Goal: Complete application form

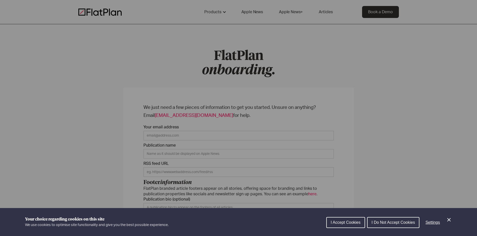
click at [348, 221] on span "I Accept Cookies" at bounding box center [346, 223] width 30 height 4
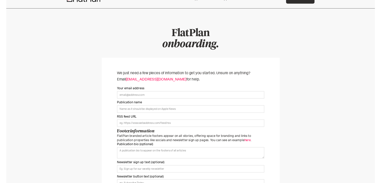
scroll to position [25, 0]
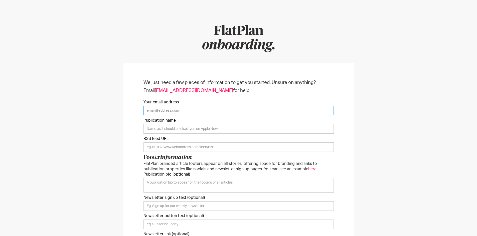
click at [189, 114] on input "Your email address" at bounding box center [238, 111] width 190 height 10
type input "[PERSON_NAME][EMAIL_ADDRESS][PERSON_NAME][PERSON_NAME][DOMAIN_NAME]"
type input "Uncut"
click at [162, 145] on input "Onboarding Form" at bounding box center [238, 148] width 190 height 10
paste input "https://www.uncut.co.uk/feed/"
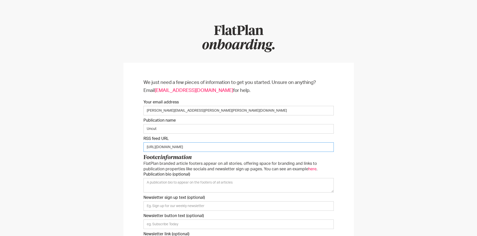
type input "https://www.uncut.co.uk/feed/"
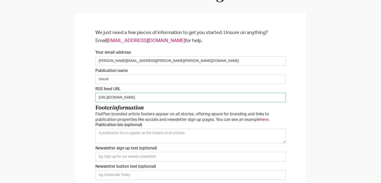
scroll to position [100, 0]
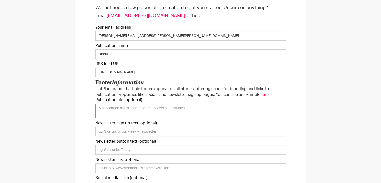
click at [146, 110] on textarea "Publication bio (optional)" at bounding box center [190, 110] width 190 height 15
click at [140, 107] on textarea "Publication bio (optional)" at bounding box center [190, 110] width 190 height 15
paste textarea "Uncut magazine is renowned for its comprehensive and trustworthy reviews sectio…"
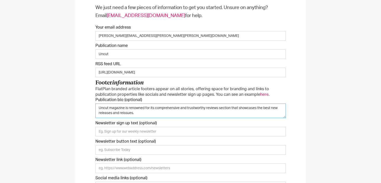
type textarea "Uncut magazine is renowned for its comprehensive and trustworthy reviews sectio…"
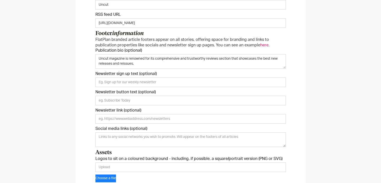
scroll to position [150, 0]
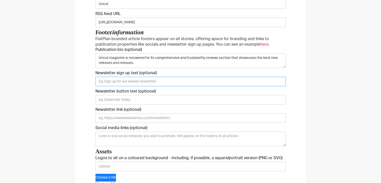
click at [127, 79] on input "Newsletter sign up text (optional)" at bounding box center [190, 82] width 190 height 10
click at [128, 117] on input "Newsletter link (optional)" at bounding box center [190, 118] width 190 height 10
paste input "https://shop.kelseydirect.com/p/5D8F-DFH/uncut-newsletter-sign-up"
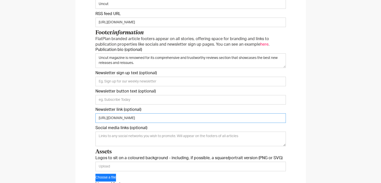
type input "https://shop.kelseydirect.com/p/5D8F-DFH/uncut-newsletter-sign-up"
click at [120, 84] on input "Newsletter sign up text (optional)" at bounding box center [190, 82] width 190 height 10
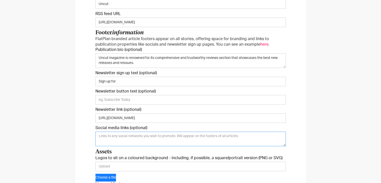
click at [138, 137] on textarea "Social media links (optional)" at bounding box center [190, 138] width 190 height 15
click at [132, 100] on input "Newsletter button text (optional)" at bounding box center [190, 100] width 190 height 10
click at [127, 79] on input "Sign up for" at bounding box center [190, 82] width 190 height 10
drag, startPoint x: 127, startPoint y: 79, endPoint x: 111, endPoint y: 83, distance: 17.2
click at [111, 83] on input "Sign up for" at bounding box center [190, 82] width 190 height 10
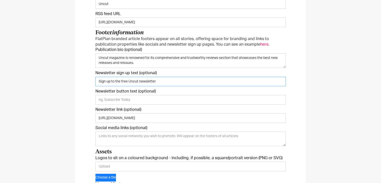
type input "Sign up to the free Uncut newsletter"
click at [125, 98] on input "Newsletter button text (optional)" at bounding box center [190, 100] width 190 height 10
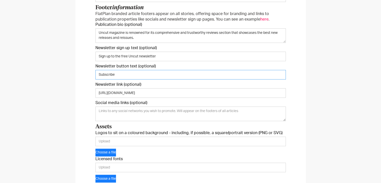
type input "Subscribe"
click at [140, 108] on textarea "Social media links (optional)" at bounding box center [190, 113] width 190 height 15
click at [119, 113] on textarea "Social media links (optional)" at bounding box center [190, 113] width 190 height 15
click at [114, 109] on textarea "Social media links (optional)" at bounding box center [190, 113] width 190 height 15
paste textarea "https://www.facebook.com/UncutMagazine/"
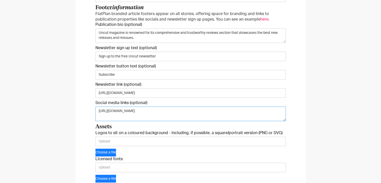
click at [113, 117] on textarea "https://www.facebook.com/UncutMagazine/" at bounding box center [190, 113] width 190 height 15
paste textarea "https://www.instagram.com/uncut_magazine/"
click at [104, 115] on textarea "https://www.facebook.com/UncutMagazine/ https://www.instagram.com/uncut_magazin…" at bounding box center [190, 113] width 190 height 15
click at [180, 111] on textarea "https://www.facebook.com/UncutMagazine/ https://www.instagram.com/uncut_magazin…" at bounding box center [190, 113] width 190 height 15
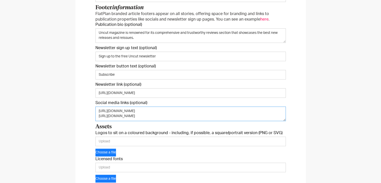
paste textarea "https://twitter.com/uncutmagazine/"
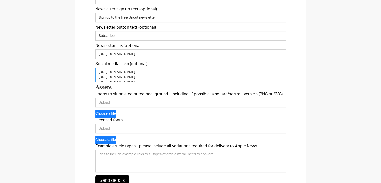
scroll to position [225, 0]
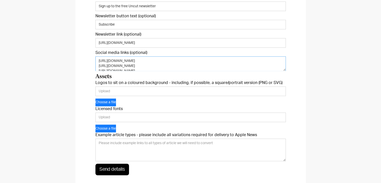
type textarea "https://www.facebook.com/UncutMagazine/ https://www.instagram.com/uncut_magazin…"
drag, startPoint x: 128, startPoint y: 117, endPoint x: 128, endPoint y: 113, distance: 4.0
click at [128, 117] on input "Licensed fonts" at bounding box center [190, 117] width 190 height 10
type input "Not"
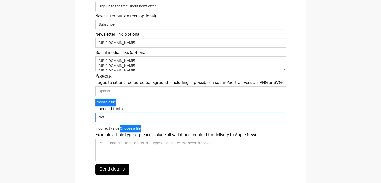
drag, startPoint x: 100, startPoint y: 116, endPoint x: 87, endPoint y: 116, distance: 13.8
click at [87, 116] on div "We just need a few pieces of information to get you started. Unsure on anything…" at bounding box center [190, 29] width 230 height 332
click at [110, 119] on input "Licensed fonts" at bounding box center [190, 117] width 190 height 10
type input "Notacia Text"
click at [314, 119] on div "We just need a few pieces of information to get you started. Unsure on anything…" at bounding box center [190, 29] width 381 height 352
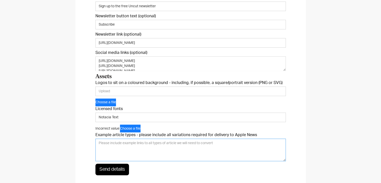
click at [217, 146] on textarea "Example article types - please include all variations required for delivery to …" at bounding box center [190, 149] width 190 height 23
click at [129, 146] on textarea "Example article types - please include all variations required for delivery to …" at bounding box center [190, 149] width 190 height 23
paste textarea "https://www.uncut.co.uk/features/nashville-treasure-celebrating-100-years-of-co…"
click at [167, 154] on textarea "Features - https://www.uncut.co.uk/features/nashville-treasure-celebrating-100-…" at bounding box center [190, 149] width 190 height 23
paste textarea "https://www.uncut.co.uk/news/super-furry-animals-announce-30th-anniversary-tour…"
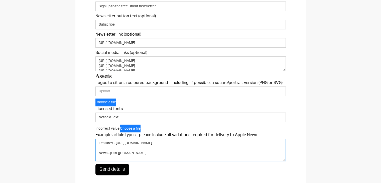
scroll to position [9, 0]
click at [105, 159] on textarea "Features - https://www.uncut.co.uk/features/nashville-treasure-celebrating-100-…" at bounding box center [190, 149] width 190 height 23
paste textarea "https://www.uncut.co.uk/reviews/jeff-tweedys-twilight-override-reviewed-wilco-f…"
type textarea "Features - https://www.uncut.co.uk/features/nashville-treasure-celebrating-100-…"
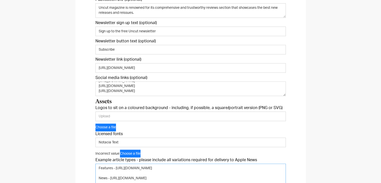
scroll to position [225, 0]
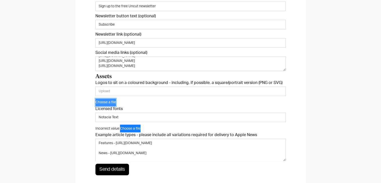
click at [110, 99] on button "Choose a file" at bounding box center [105, 102] width 21 height 8
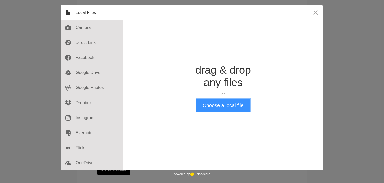
click at [221, 109] on button "Choose a local file" at bounding box center [223, 105] width 53 height 13
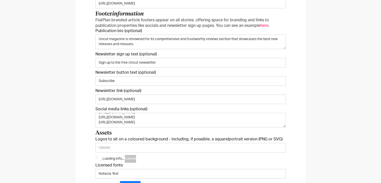
type input "https://5dgraopoi2.ucarecd.net/e88faeb5-48a8-43d5-8c0d-036ec173075e/"
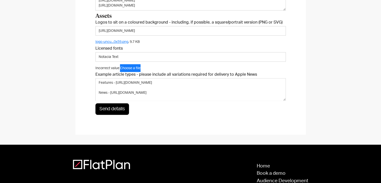
scroll to position [275, 0]
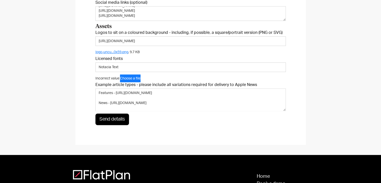
click at [120, 119] on input "Send details" at bounding box center [112, 119] width 34 height 12
type input "Please wait..."
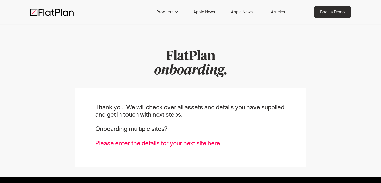
click at [184, 144] on link "Please enter the details for your next site here" at bounding box center [157, 143] width 124 height 6
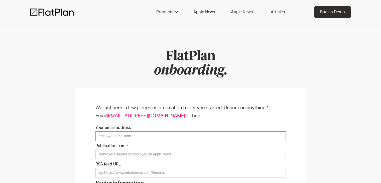
click at [142, 133] on input "Your email address" at bounding box center [190, 136] width 190 height 10
type input "jamie.conyers@kelsey.co.uk"
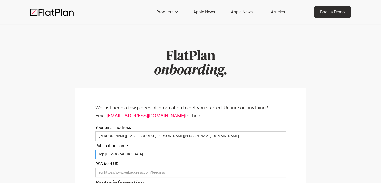
type input "Top Sante"
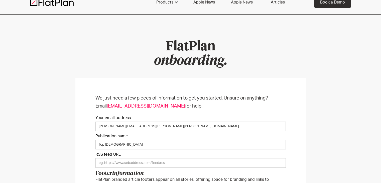
scroll to position [25, 0]
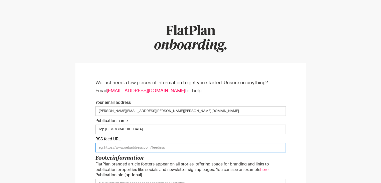
click at [126, 147] on input "Onboarding Form" at bounding box center [190, 148] width 190 height 10
paste input "https://www.topsante.co.uk/feed/"
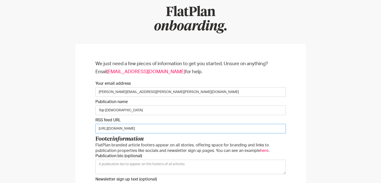
scroll to position [75, 0]
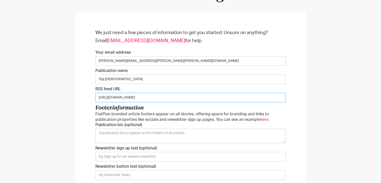
type input "https://www.topsante.co.uk/feed/"
click at [142, 134] on textarea "Publication bio (optional)" at bounding box center [190, 135] width 190 height 15
paste textarea "Curating high-quality health content for women over 40, Top Santé is a platform…"
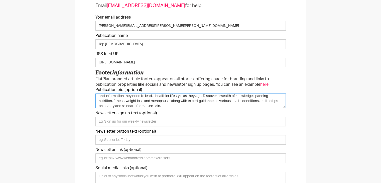
scroll to position [125, 0]
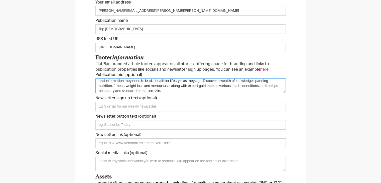
type textarea "Curating high-quality health content for women over 40, Top Santé is a platform…"
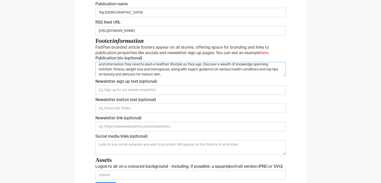
scroll to position [150, 0]
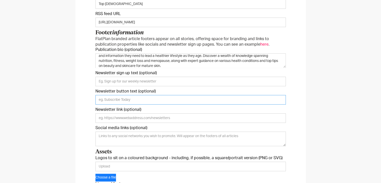
click at [150, 97] on input "Newsletter button text (optional)" at bounding box center [190, 100] width 190 height 10
click at [147, 81] on input "Newsletter sign up text (optional)" at bounding box center [190, 82] width 190 height 10
type input "Sign up to our free newsletter"
type input "Subscribe"
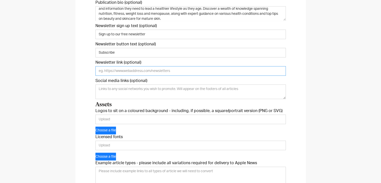
scroll to position [200, 0]
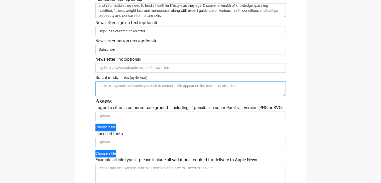
click at [151, 89] on textarea "Social media links (optional)" at bounding box center [190, 88] width 190 height 15
click at [120, 85] on textarea "Social media links (optional)" at bounding box center [190, 88] width 190 height 15
paste textarea "https://www.facebook.com/top.sante.magazine"
drag, startPoint x: 152, startPoint y: 94, endPoint x: 146, endPoint y: 91, distance: 6.2
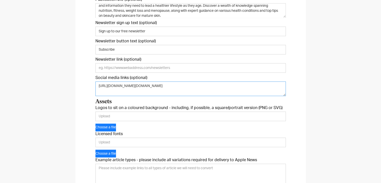
click at [151, 93] on textarea "https://www.facebook.com/top.sante.magazine" at bounding box center [190, 88] width 190 height 15
click at [141, 89] on textarea "https://www.facebook.com/top.sante.magazine" at bounding box center [190, 88] width 190 height 15
paste textarea "https://twitter.com/topsanteuk"
click at [159, 90] on textarea "https://www.facebook.com/top.sante.magazine https://twitter.com/topsanteuk" at bounding box center [190, 88] width 190 height 15
paste textarea "https://www.instagram.com/topsanteuk/"
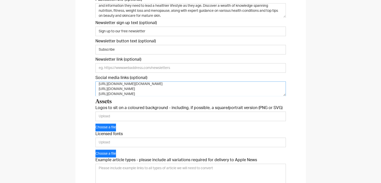
type textarea "https://www.facebook.com/top.sante.magazine https://twitter.com/topsanteuk http…"
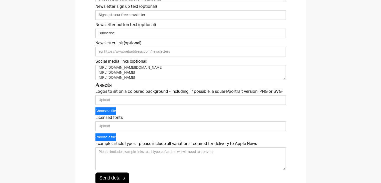
scroll to position [225, 0]
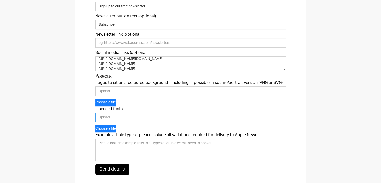
click at [130, 115] on input "Licensed fonts" at bounding box center [190, 117] width 190 height 10
paste input "font-family:Lato,sans-serif;"
type input "font-family:Lato,sans-serif;"
click at [305, 109] on div "We just need a few pieces of information to get you started. Unsure on anything…" at bounding box center [190, 29] width 381 height 352
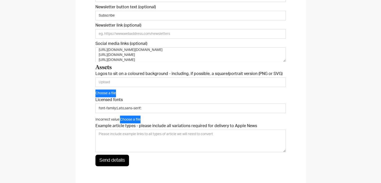
scroll to position [250, 0]
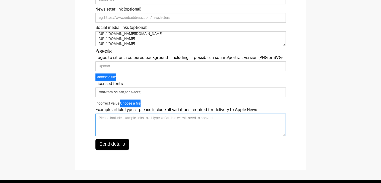
drag, startPoint x: 130, startPoint y: 124, endPoint x: 128, endPoint y: 120, distance: 4.5
click at [129, 123] on textarea "Example article types - please include all variations required for delivery to …" at bounding box center [190, 124] width 190 height 23
paste textarea "font-family:Lato,sans-serif;"
click at [163, 119] on textarea "Font - font-family:Lato,sans-serif;" at bounding box center [190, 124] width 190 height 23
click at [120, 121] on textarea "Font - font-family:Lato,sans-serif;" at bounding box center [190, 124] width 190 height 23
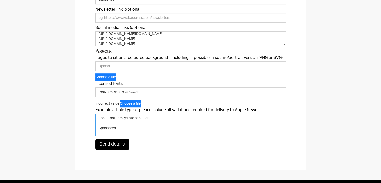
paste textarea "https://www.topsante.co.uk/womens-health/private-adhd-clinic-private-psychiatry/"
click at [104, 131] on textarea "Font - font-family:Lato,sans-serif; Sponsored - https://www.topsante.co.uk/wome…" at bounding box center [190, 124] width 190 height 23
paste textarea "https://www.topsante.co.uk/womens-health/manage-high-hba1c-and-reduce-diabetes-…"
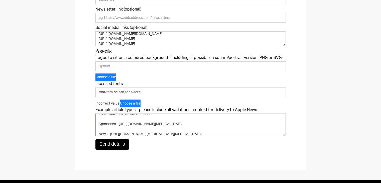
scroll to position [9, 0]
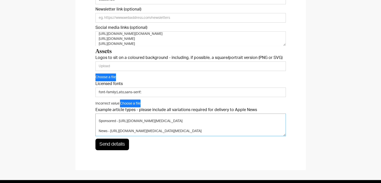
click at [258, 128] on textarea "Font - font-family:Lato,sans-serif; Sponsored - https://www.topsante.co.uk/wome…" at bounding box center [190, 124] width 190 height 23
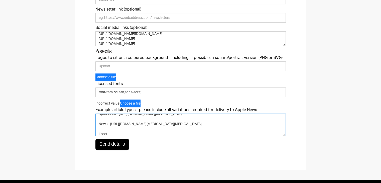
paste textarea "https://www.topsante.co.uk/food/blackcurrants-type-2-diabetes/"
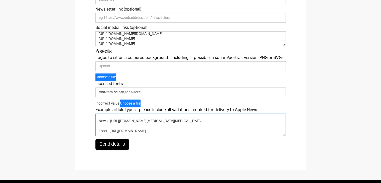
scroll to position [27, 0]
click at [150, 126] on textarea "Font - font-family:Lato,sans-serif; Sponsored - https://www.topsante.co.uk/wome…" at bounding box center [190, 124] width 190 height 23
paste textarea "https://www.topsante.co.uk/womens-health/best-supplements-gut-health-bloating/"
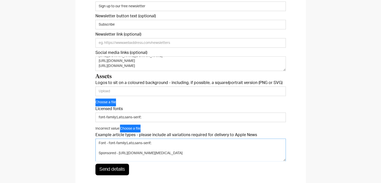
scroll to position [200, 0]
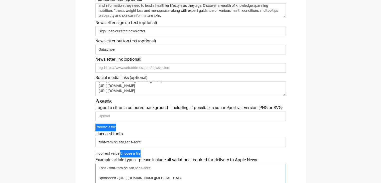
type textarea "Font - font-family:Lato,sans-serif; Sponsored - https://www.topsante.co.uk/wome…"
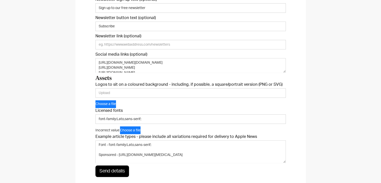
scroll to position [225, 0]
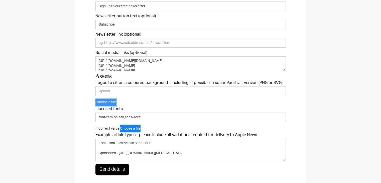
click at [116, 102] on button "Choose a file" at bounding box center [105, 102] width 21 height 8
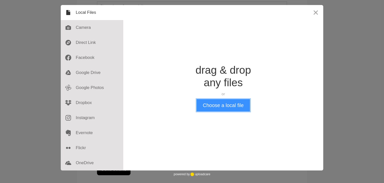
click at [241, 105] on button "Choose a local file" at bounding box center [223, 105] width 53 height 13
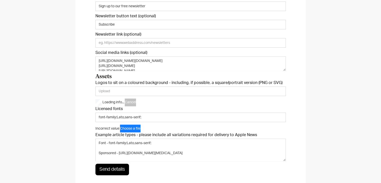
type input "https://5dgraopoi2.ucarecd.net/9401e111-009c-40ea-8b6c-ac801ac2af4c/"
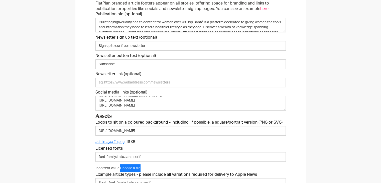
scroll to position [186, 0]
click at [117, 82] on input "Newsletter link (optional)" at bounding box center [190, 82] width 190 height 10
paste input "https://r1.dotdigital-pages.com/p/5D8F-492/newsletter-sign-up"
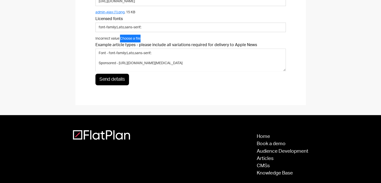
scroll to position [336, 0]
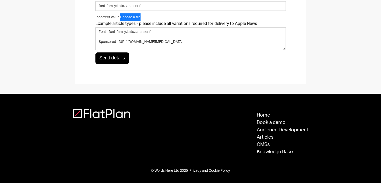
type input "https://r1.dotdigital-pages.com/p/5D8F-492/newsletter-sign-up"
click at [120, 58] on input "Send details" at bounding box center [112, 58] width 34 height 12
type input "Please wait..."
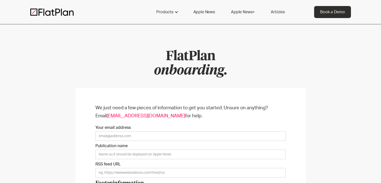
scroll to position [75, 0]
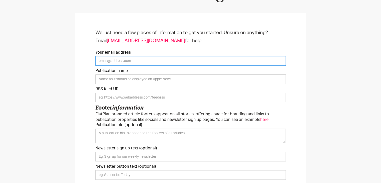
click at [146, 63] on input "Your email address" at bounding box center [190, 61] width 190 height 10
paste input "@"
type input "jamie.conyers@kelsey.co.uk"
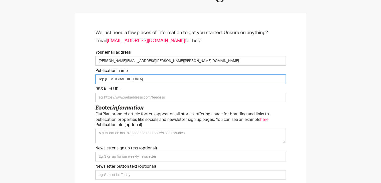
type input "Top Sante"
click at [118, 94] on input "Onboarding Form" at bounding box center [190, 98] width 190 height 10
paste input "https://www.topsante.co.uk/feed/"
type input "https://www.topsante.co.uk/feed/"
click at [131, 136] on textarea "Publication bio (optional)" at bounding box center [190, 135] width 190 height 15
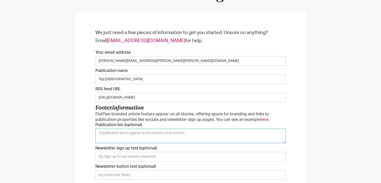
paste textarea "Curating high-quality health content for women over 40, Top Santé is a platform…"
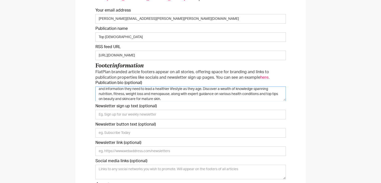
scroll to position [125, 0]
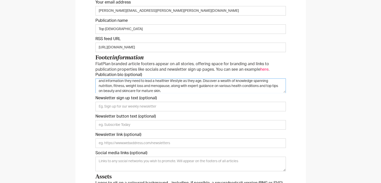
type textarea "Curating high-quality health content for women over 40, Top Santé is a platform…"
click at [119, 107] on input "Newsletter sign up text (optional)" at bounding box center [190, 107] width 190 height 10
paste input "https://r1.dotdigital-pages.com/p/5D8F-492/newsletter-sign-up"
type input "https://r1.dotdigital-pages.com/p/5D8F-492/newsletter-sign-up"
click at [123, 140] on input "Newsletter link (optional)" at bounding box center [190, 143] width 190 height 10
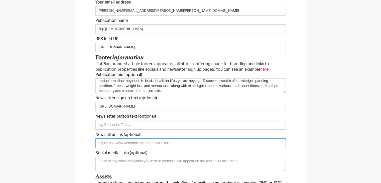
paste input "https://r1.dotdigital-pages.com/p/5D8F-492/newsletter-sign-up"
type input "https://r1.dotdigital-pages.com/p/5D8F-492/newsletter-sign-up"
click at [121, 109] on input "https://r1.dotdigital-pages.com/p/5D8F-492/newsletter-sign-up" at bounding box center [190, 107] width 190 height 10
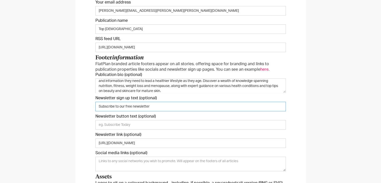
drag, startPoint x: 114, startPoint y: 104, endPoint x: 69, endPoint y: 96, distance: 45.5
click at [69, 96] on div "We just need a few pieces of information to get you started. Unsure on anything…" at bounding box center [190, 129] width 381 height 352
type input "Sign up to our free newsletter"
click at [129, 123] on input "Newsletter button text (optional)" at bounding box center [190, 125] width 190 height 10
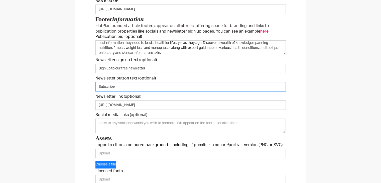
scroll to position [175, 0]
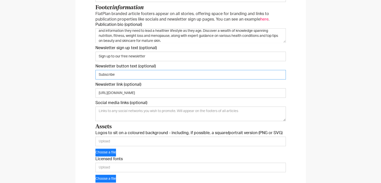
type input "Subscribe"
click at [190, 118] on textarea "Social media links (optional)" at bounding box center [190, 113] width 190 height 15
paste textarea "https://www.facebook.com/top.sante.magazine"
click at [102, 114] on textarea "https://www.facebook.com/top.sante.magazine" at bounding box center [190, 113] width 190 height 15
paste textarea "https://twitter.com/topsanteuk"
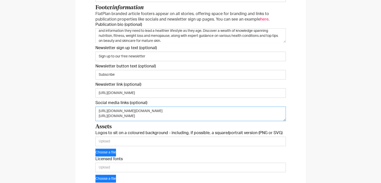
click at [170, 115] on textarea "https://www.facebook.com/top.sante.magazine https://twitter.com/topsanteuk" at bounding box center [190, 113] width 190 height 15
paste textarea "https://www.instagram.com/topsanteuk/"
type textarea "https://www.facebook.com/top.sante.magazine https://twitter.com/topsanteuk http…"
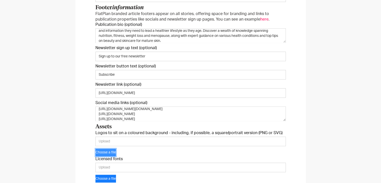
click at [109, 150] on button "Choose a file" at bounding box center [105, 152] width 21 height 8
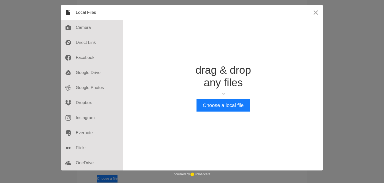
click at [236, 97] on div "drag & drop any files or Upload files from your computer" at bounding box center [224, 81] width 56 height 35
click at [236, 98] on div "drag & drop any files or Upload files from your computer" at bounding box center [224, 81] width 56 height 35
click at [236, 100] on button "Choose a local file" at bounding box center [223, 105] width 53 height 13
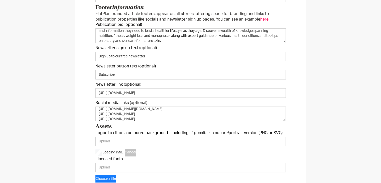
type input "https://5dgraopoi2.ucarecd.net/d763b652-adcd-4c72-8d79-5a925bc437e5/"
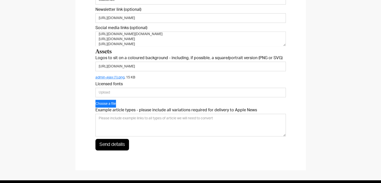
scroll to position [250, 0]
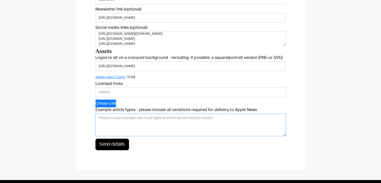
click at [154, 118] on textarea "Example article types - please include all variations required for delivery to …" at bounding box center [190, 124] width 190 height 23
paste textarea "font-family:Lato,sans-serif;"
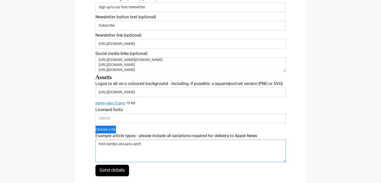
scroll to position [225, 0]
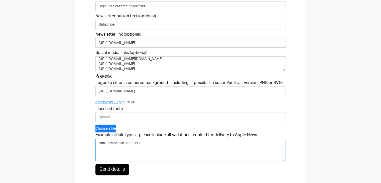
click at [116, 148] on textarea "font-family:Lato,sans-serif;" at bounding box center [190, 149] width 190 height 23
paste textarea "https://www.topsante.co.uk/womens-health/ibsa-iron-supplements/"
click at [148, 149] on textarea "font-family:Lato,sans-serif; Sponsored - https://www.topsante.co.uk/womens-heal…" at bounding box center [190, 149] width 190 height 23
click at [146, 154] on textarea "font-family:Lato,sans-serif; Sponsored - https://www.topsante.co.uk/womens-heal…" at bounding box center [190, 149] width 190 height 23
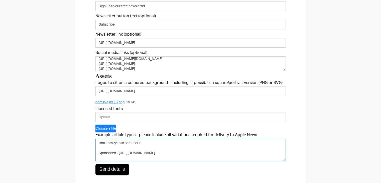
paste textarea "https://www.topsante.co.uk/beauty/amanda-holden-i-dont-have-time-for-complex-sk…"
click at [137, 153] on textarea "font-family:Lato,sans-serif; Sponsored - https://www.topsante.co.uk/womens-heal…" at bounding box center [190, 149] width 190 height 23
paste textarea "https://www.topsante.co.uk/womens-health/brain-health-supplements-focus/"
click at [111, 155] on textarea "font-family:Lato,sans-serif; Sponsored - https://www.topsante.co.uk/womens-heal…" at bounding box center [190, 149] width 190 height 23
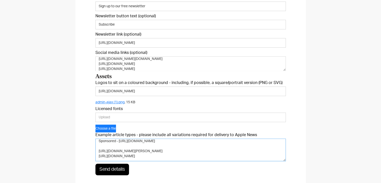
paste textarea "https://www.topsante.co.uk/food/foods-to-help-you-sleep/"
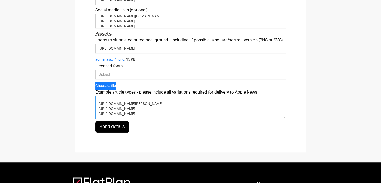
scroll to position [325, 0]
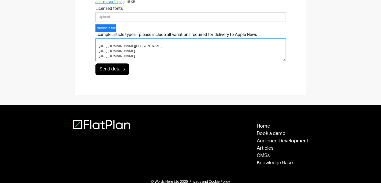
type textarea "font-family:Lato,sans-serif; Sponsored - https://www.topsante.co.uk/womens-heal…"
click at [118, 65] on input "Send details" at bounding box center [112, 69] width 34 height 12
type input "Please wait..."
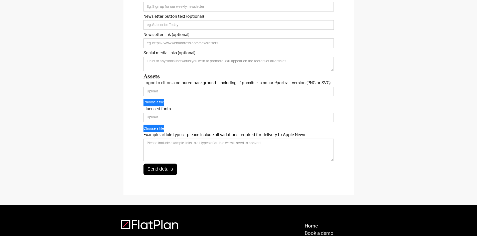
scroll to position [225, 0]
